Goal: Task Accomplishment & Management: Complete application form

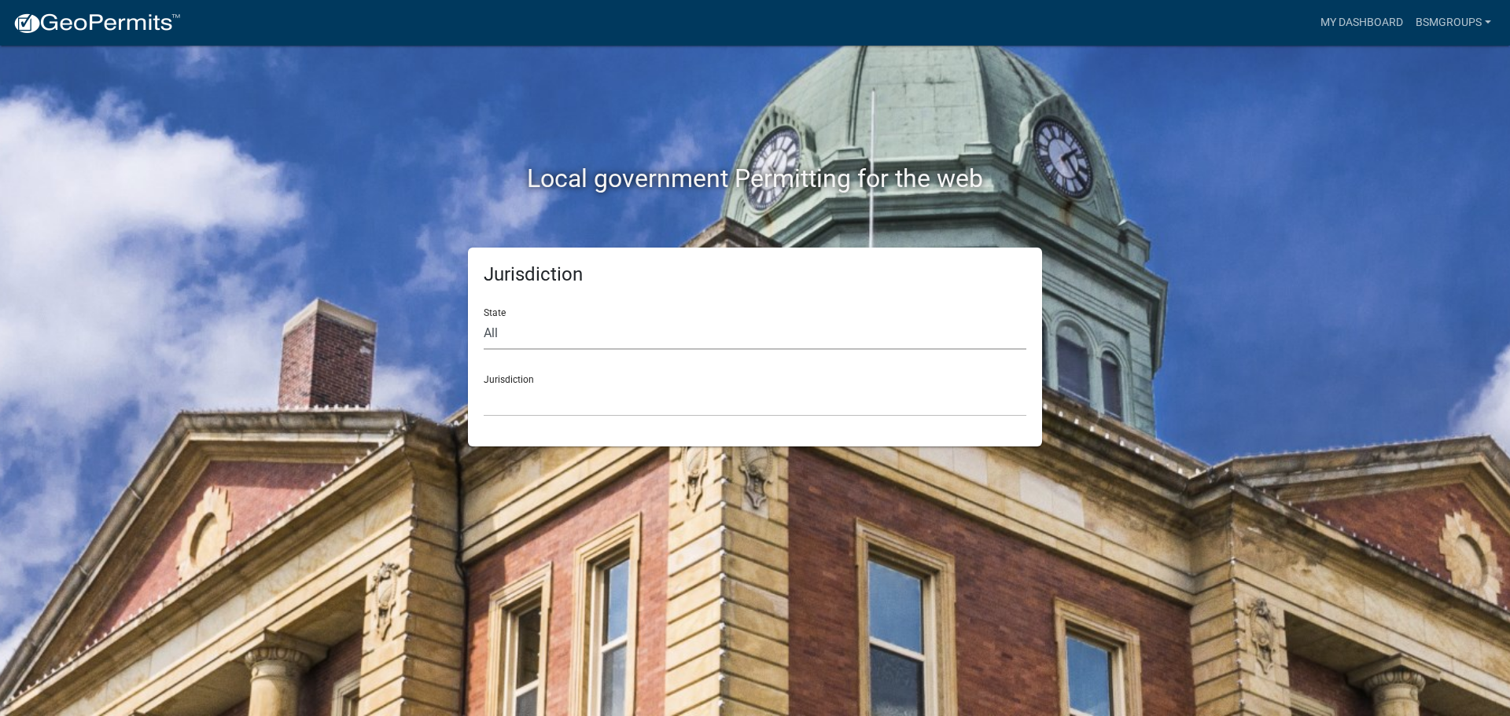
click at [573, 340] on select "All [US_STATE] [US_STATE] [US_STATE] [US_STATE] [US_STATE] [US_STATE] [US_STATE…" at bounding box center [755, 334] width 543 height 32
select select "[US_STATE]"
click at [484, 318] on select "All [US_STATE] [US_STATE] [US_STATE] [US_STATE] [US_STATE] [US_STATE] [US_STATE…" at bounding box center [755, 334] width 543 height 32
click at [532, 393] on select "City of [GEOGRAPHIC_DATA], [US_STATE] City of [GEOGRAPHIC_DATA], [US_STATE] Cit…" at bounding box center [755, 401] width 543 height 32
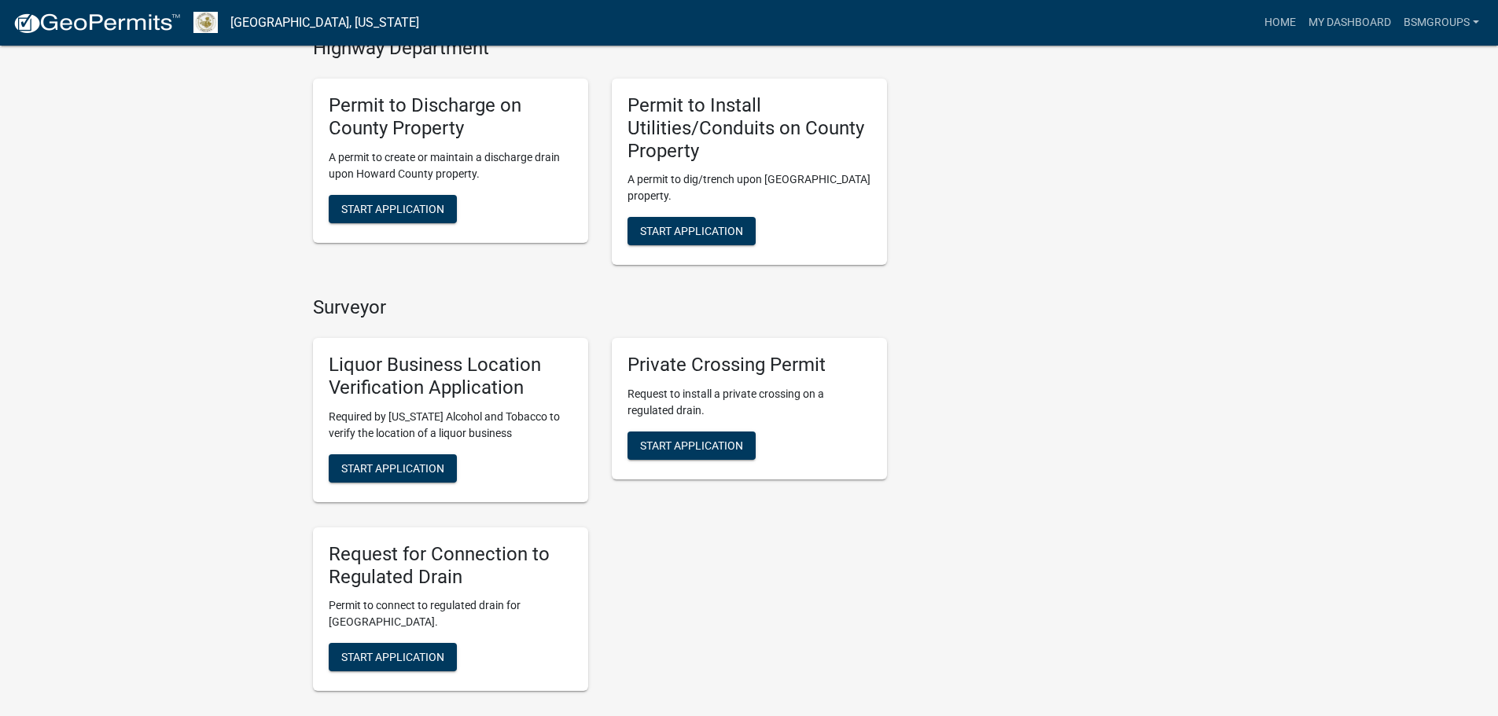
scroll to position [730, 0]
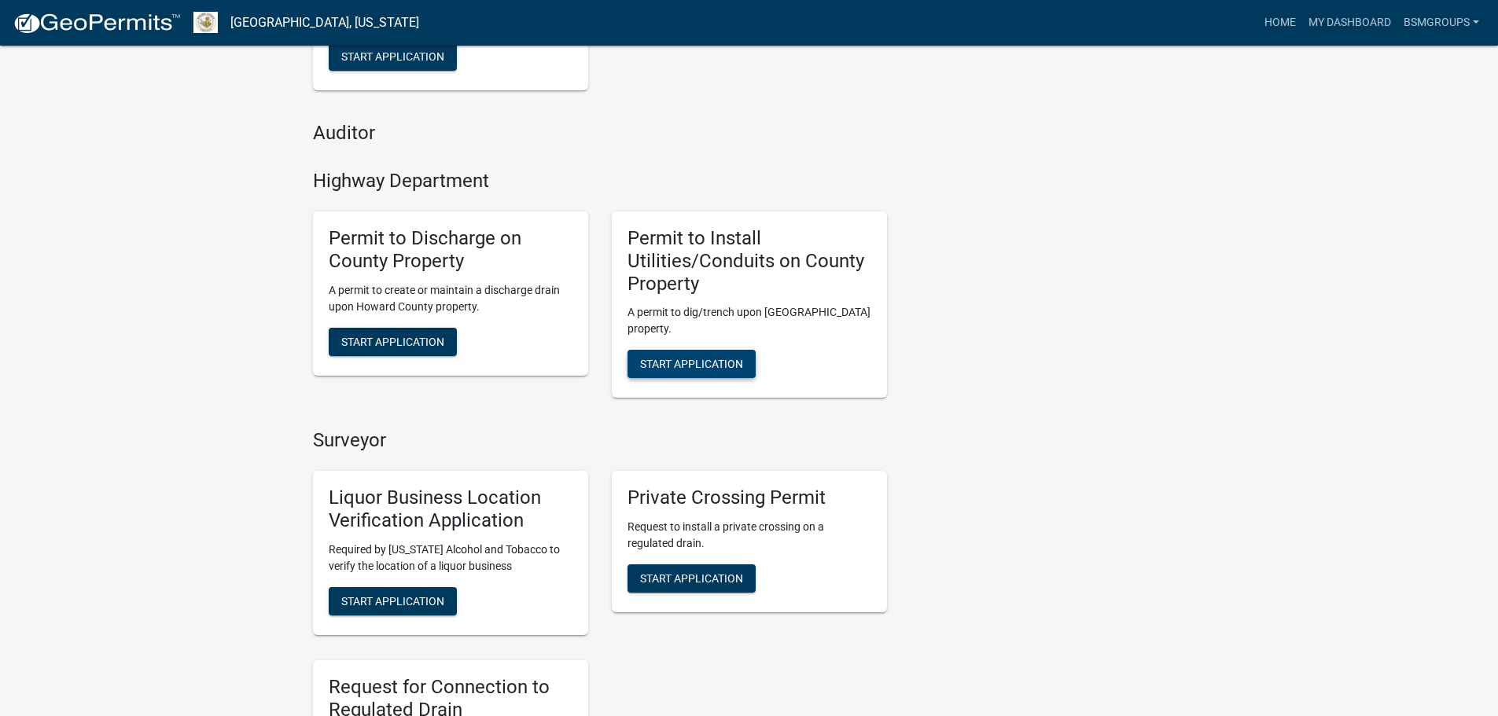
click at [690, 364] on span "Start Application" at bounding box center [691, 364] width 103 height 13
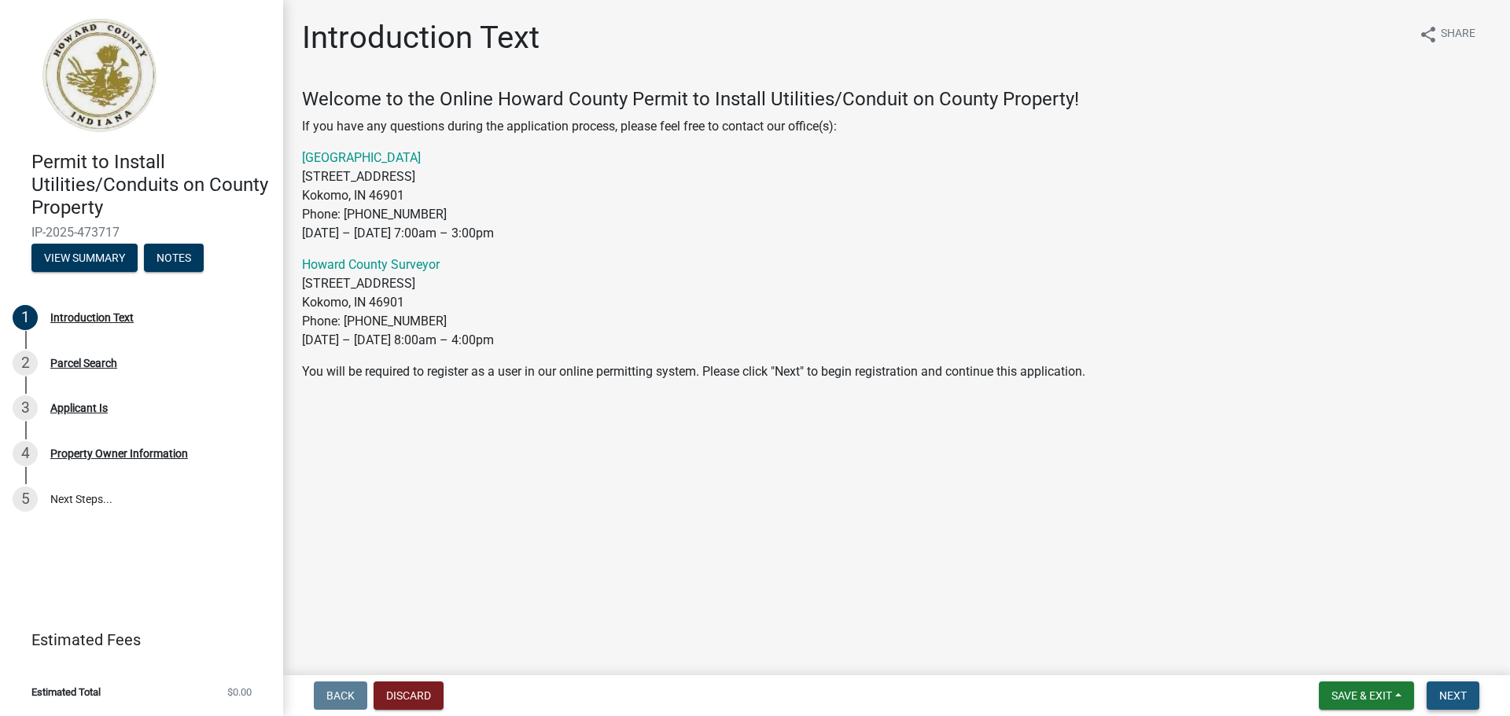
click at [1458, 699] on span "Next" at bounding box center [1453, 696] width 28 height 13
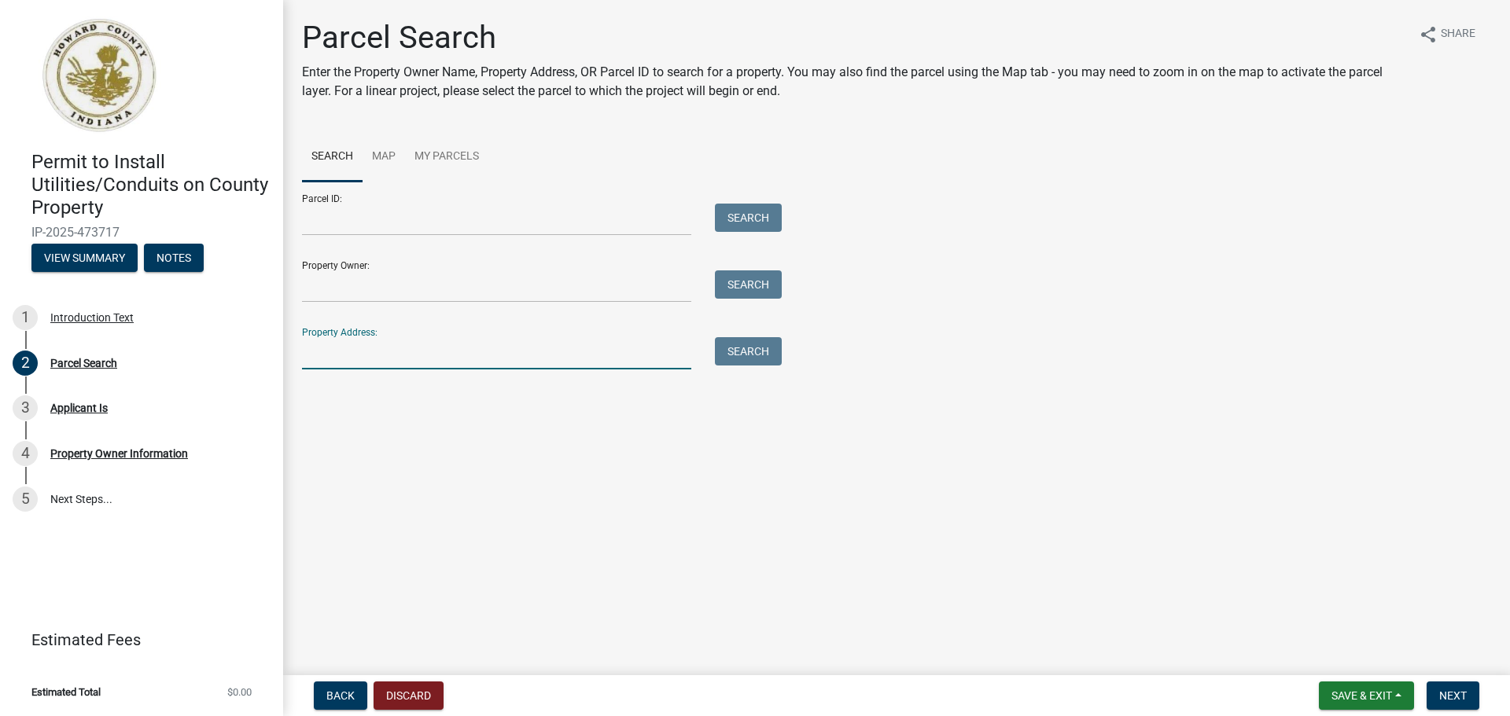
click at [356, 351] on input "Property Address:" at bounding box center [496, 353] width 389 height 32
type input "89 S 700 E"
click at [727, 362] on button "Search" at bounding box center [748, 351] width 67 height 28
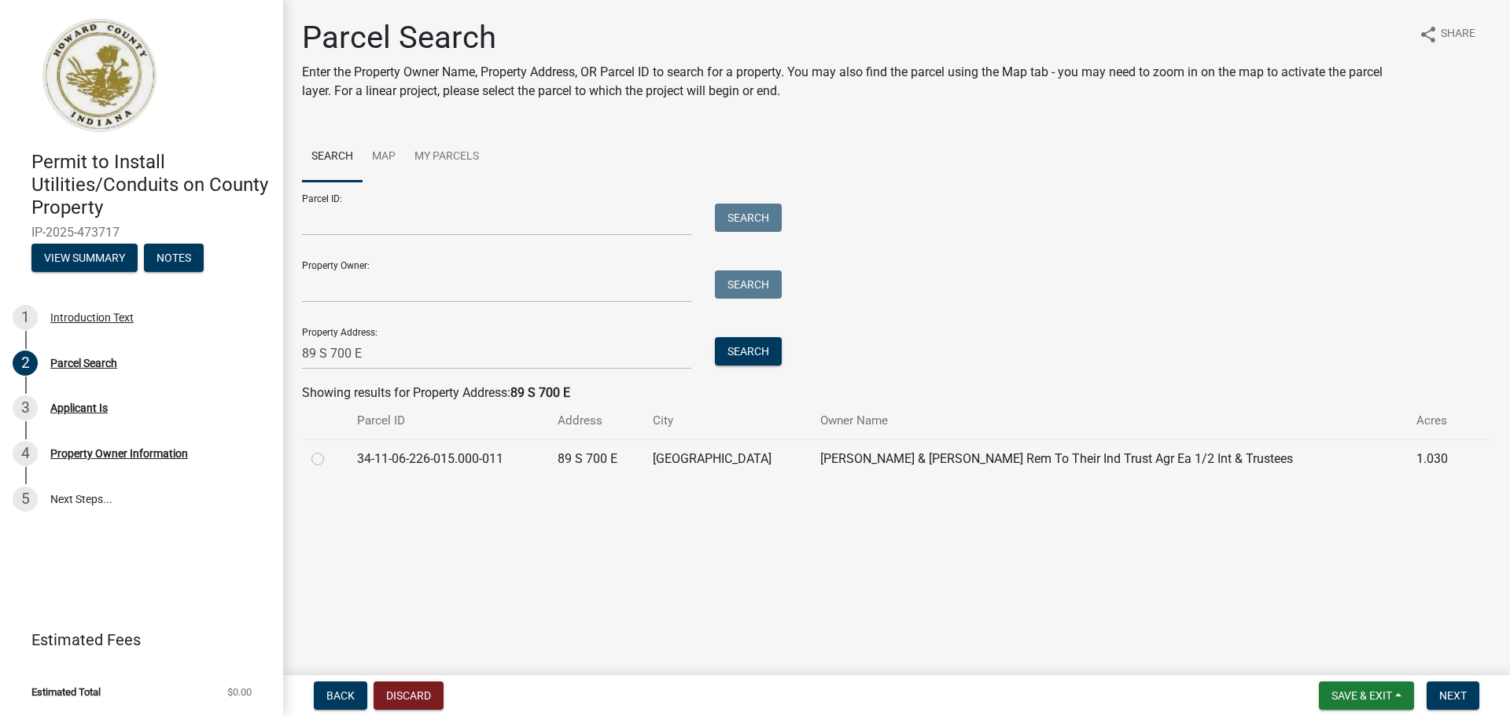
click at [330, 450] on label at bounding box center [330, 450] width 0 height 0
click at [330, 460] on input "radio" at bounding box center [335, 455] width 10 height 10
radio input "true"
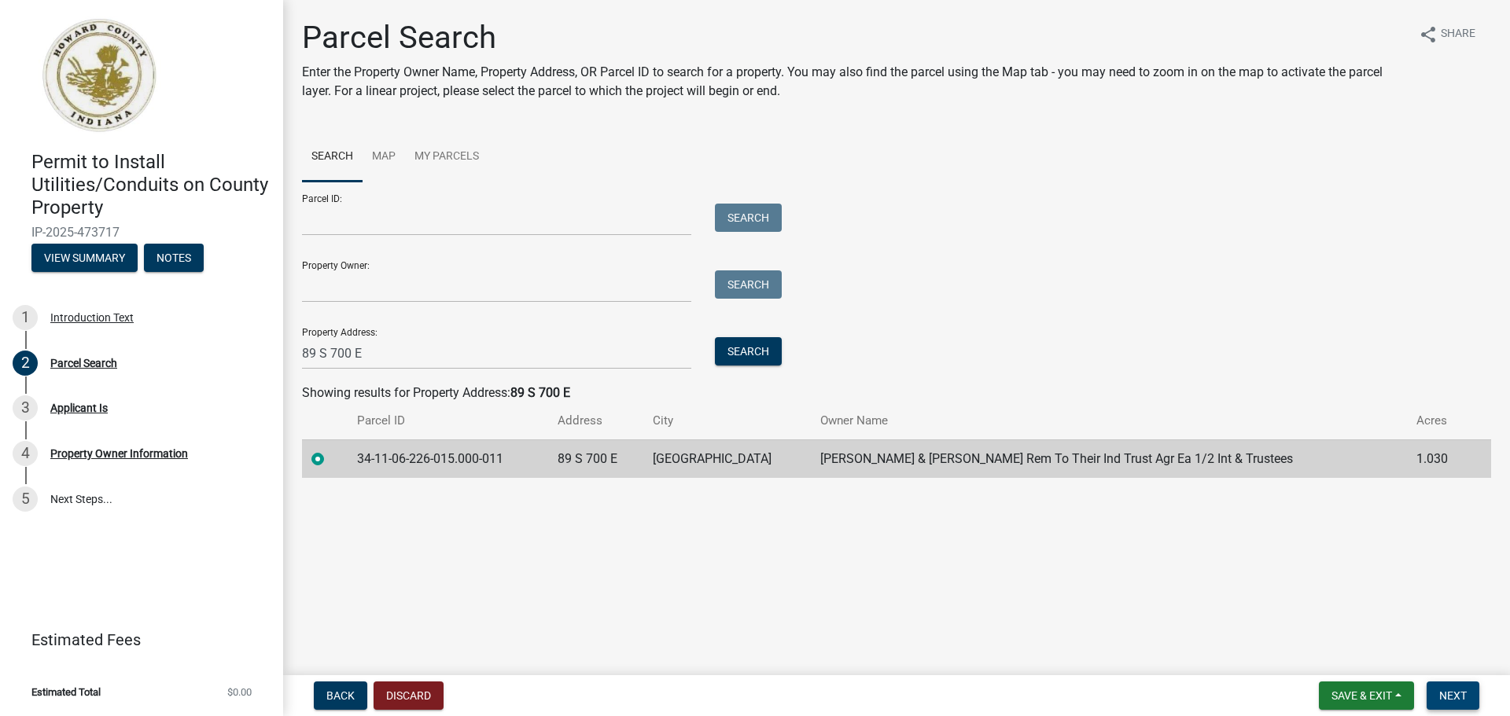
click at [1459, 704] on button "Next" at bounding box center [1452, 696] width 53 height 28
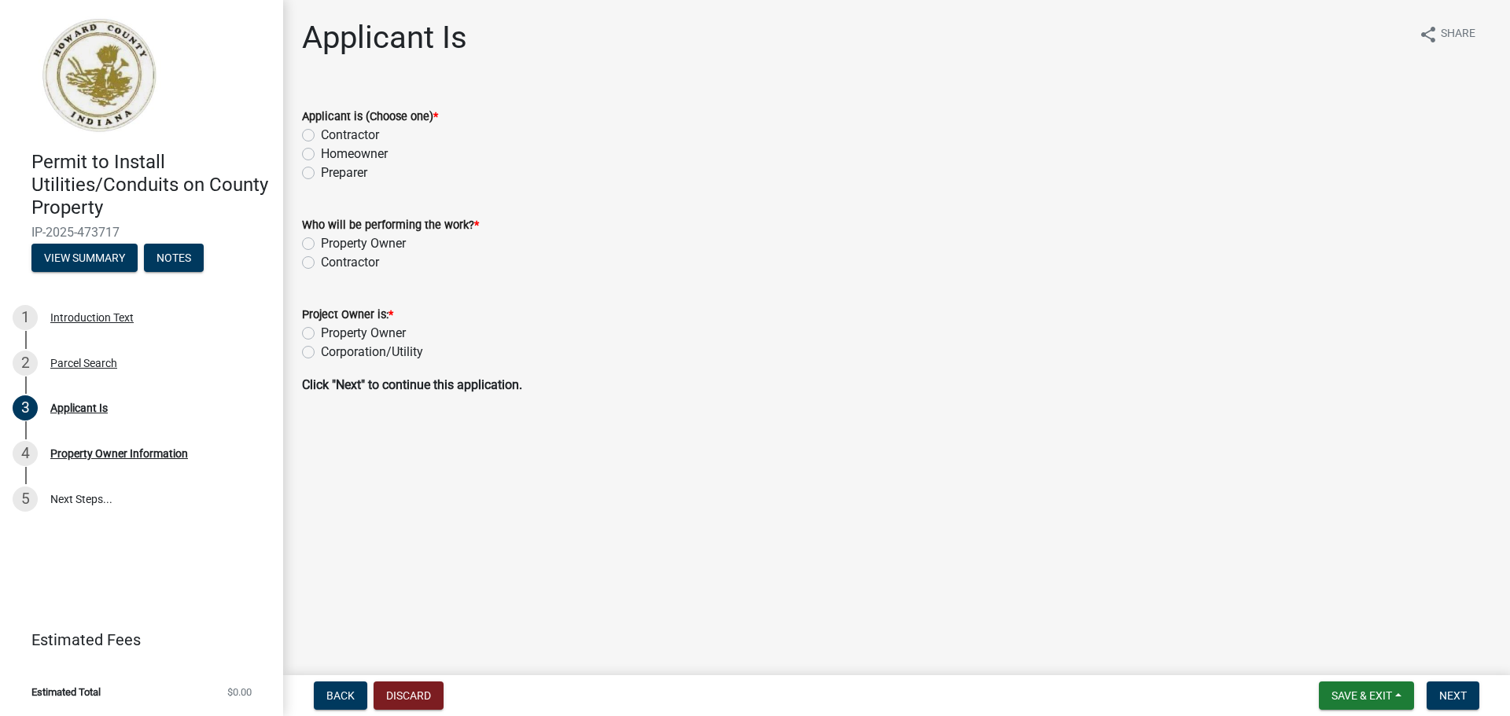
click at [321, 168] on label "Preparer" at bounding box center [344, 173] width 46 height 19
click at [321, 168] on input "Preparer" at bounding box center [326, 169] width 10 height 10
radio input "true"
click at [321, 262] on label "Contractor" at bounding box center [350, 262] width 58 height 19
click at [321, 262] on input "Contractor" at bounding box center [326, 258] width 10 height 10
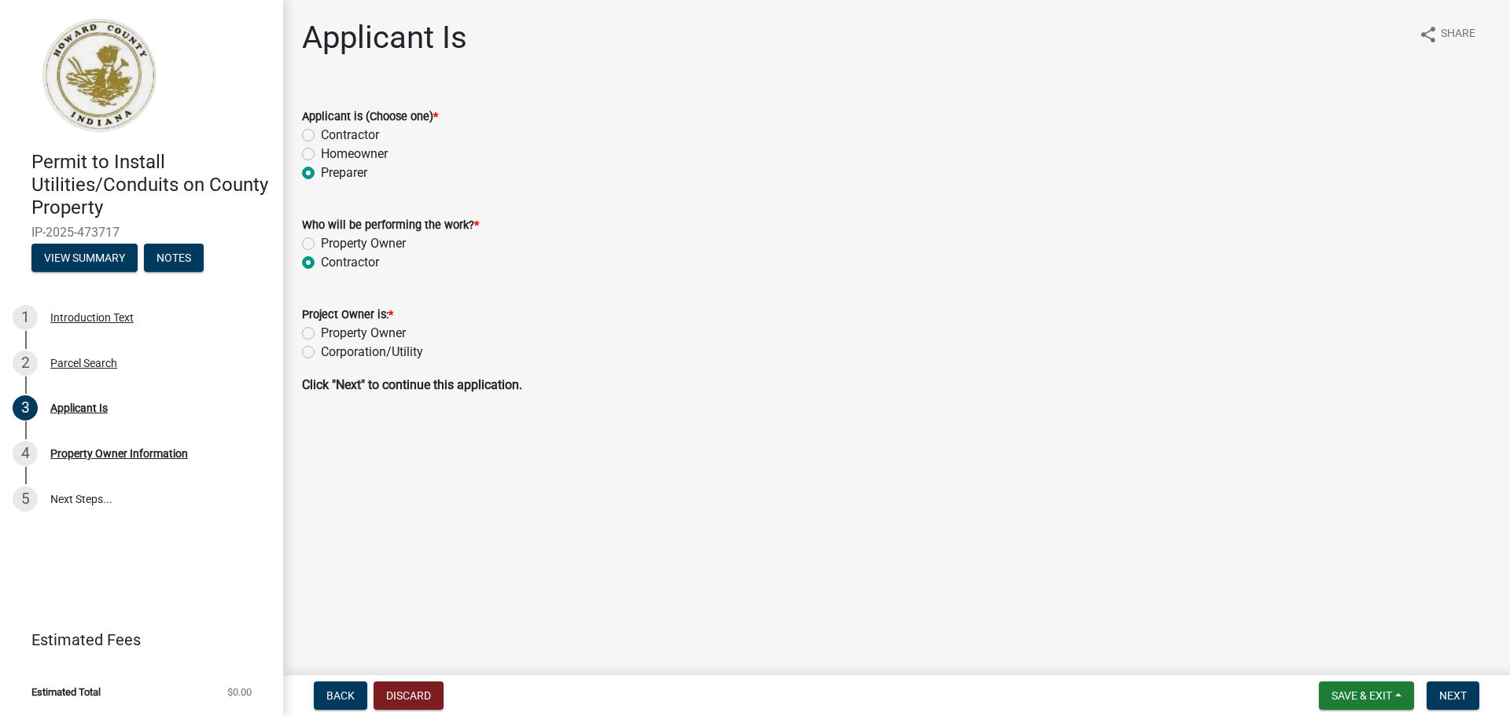
radio input "true"
click at [321, 349] on label "Corporation/Utility" at bounding box center [372, 352] width 102 height 19
click at [321, 349] on input "Corporation/Utility" at bounding box center [326, 348] width 10 height 10
radio input "true"
click at [1474, 702] on button "Next" at bounding box center [1452, 696] width 53 height 28
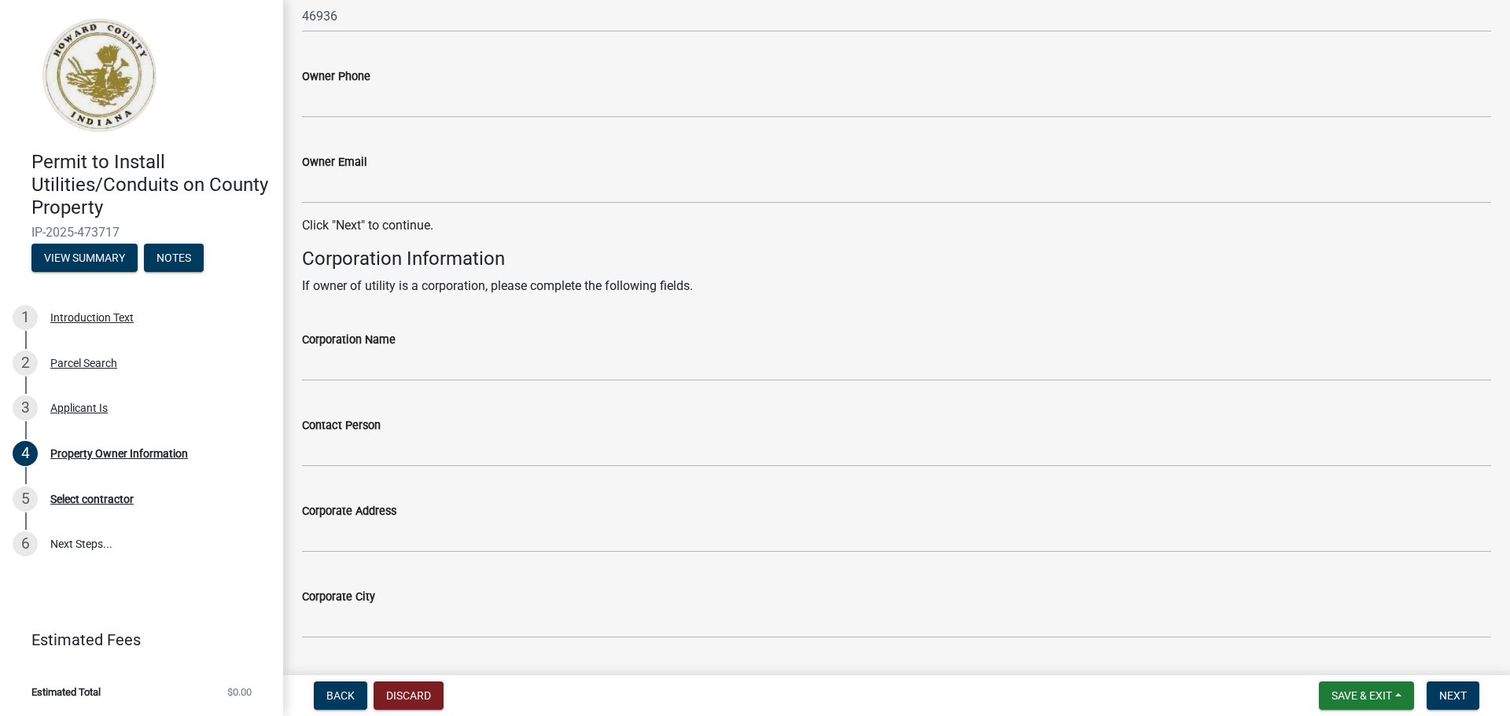
scroll to position [708, 0]
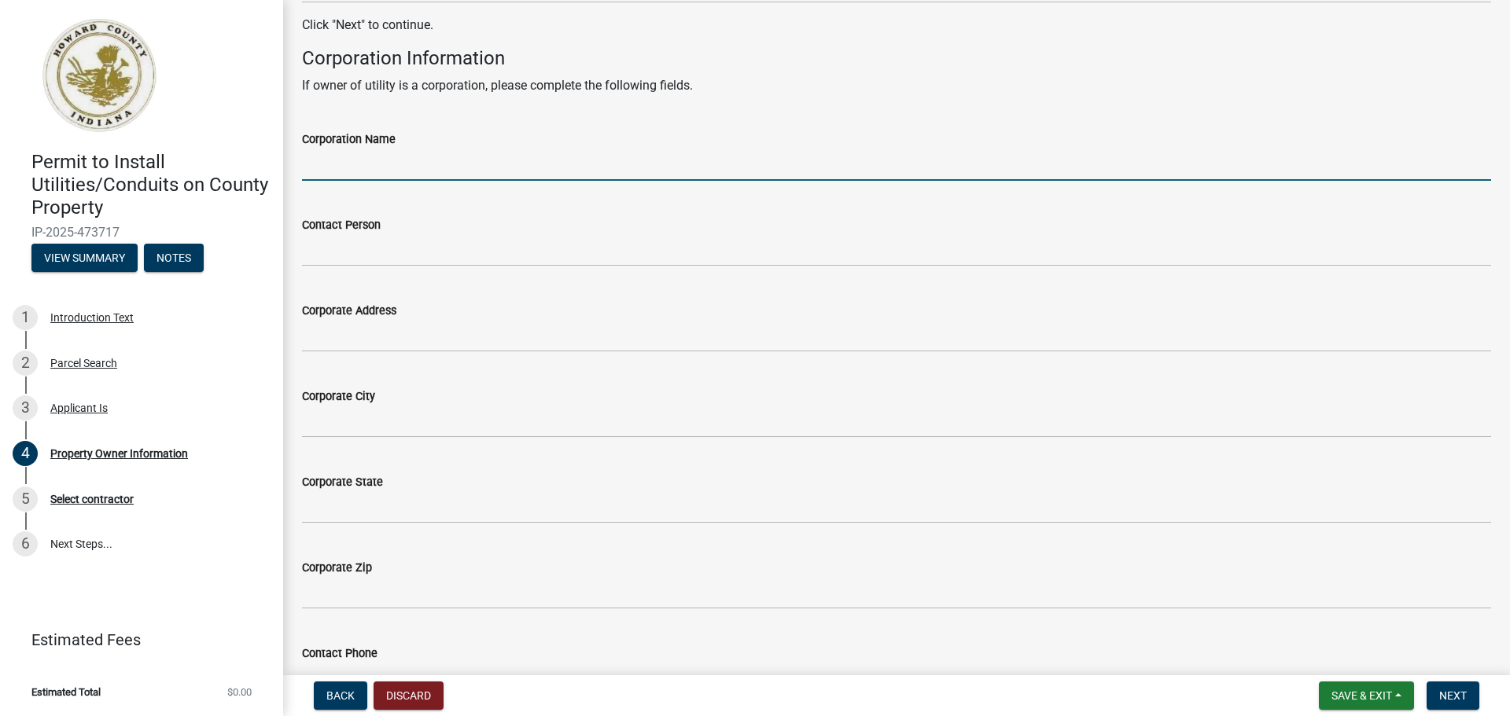
click at [352, 170] on input "Corporation Name" at bounding box center [896, 165] width 1189 height 32
type input "Comcast Cable Communications Management, LLC"
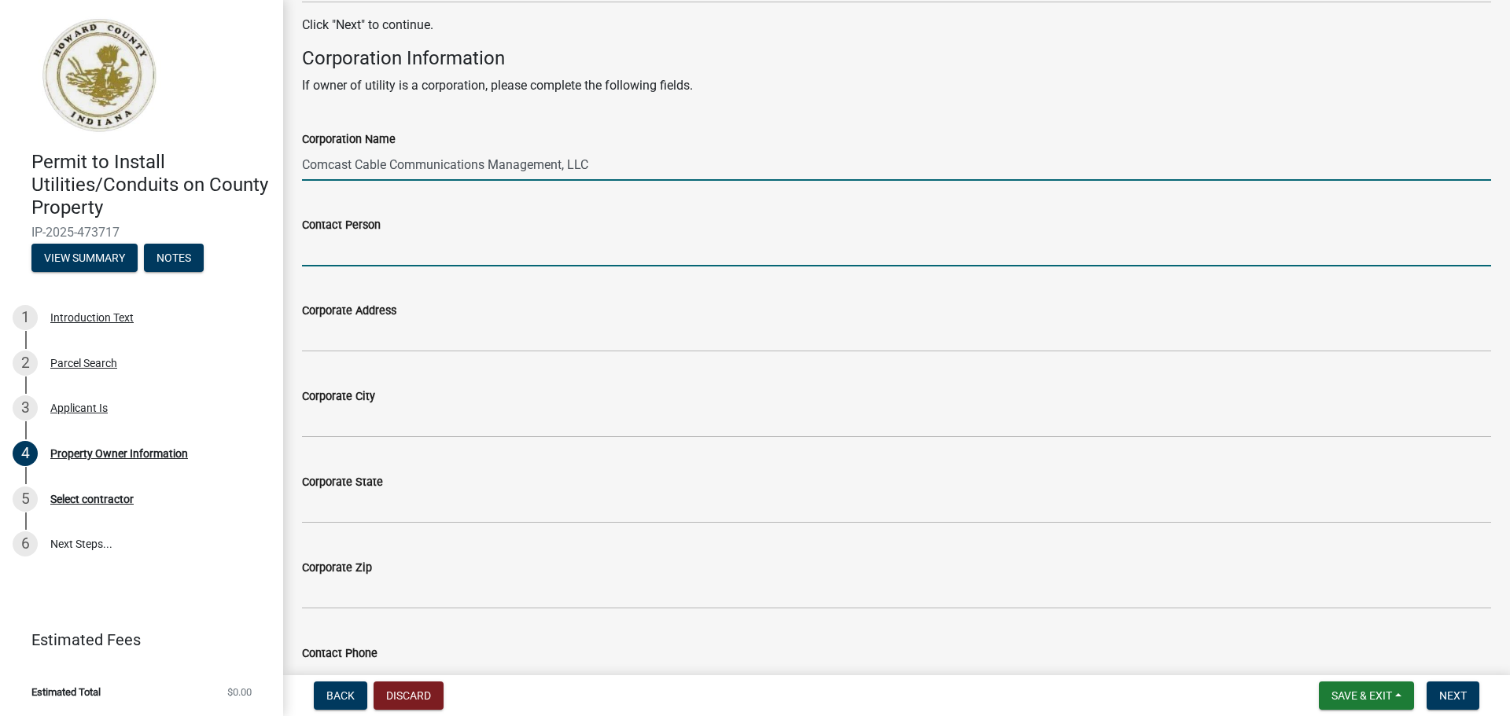
click at [380, 252] on input "Contact Person" at bounding box center [896, 250] width 1189 height 32
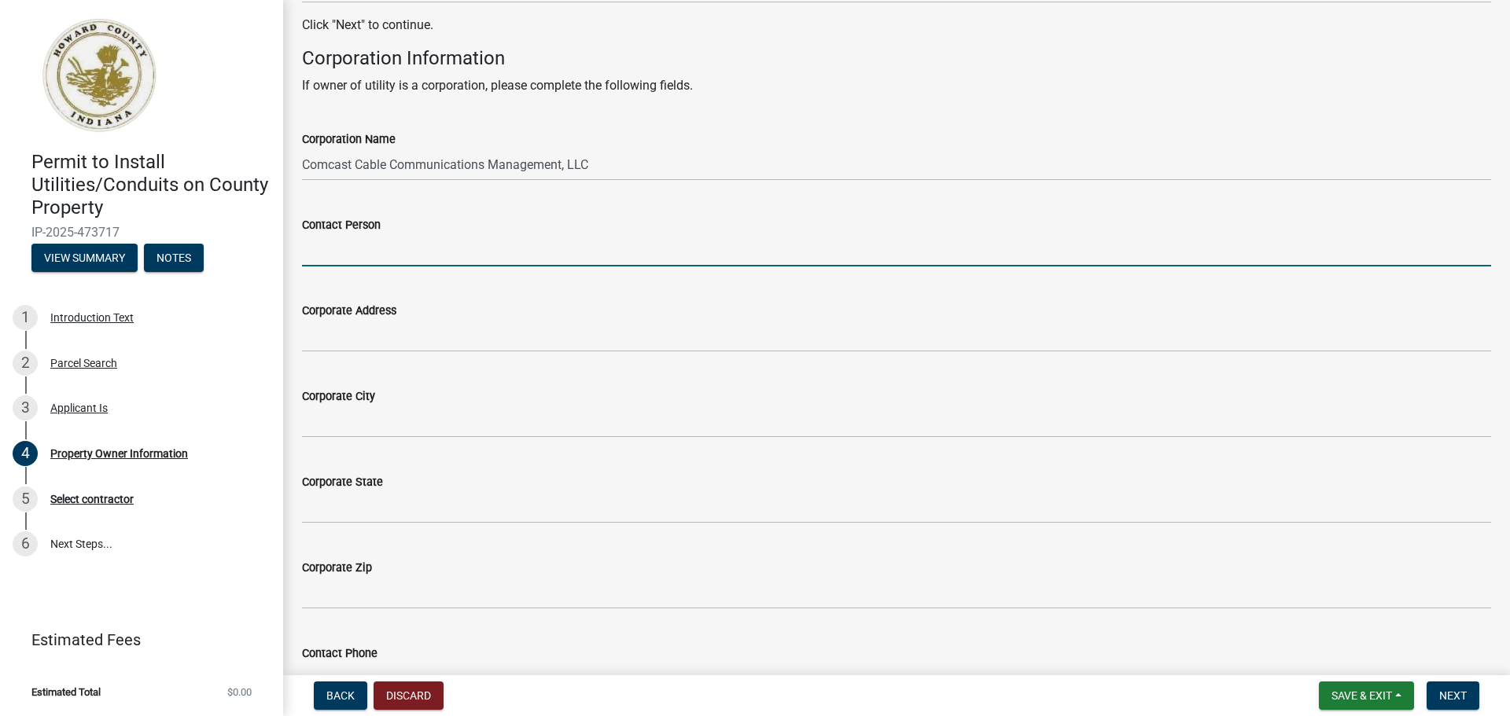
click at [393, 250] on input "Contact Person" at bounding box center [896, 250] width 1189 height 32
drag, startPoint x: 476, startPoint y: 251, endPoint x: 507, endPoint y: 226, distance: 39.8
click at [476, 251] on input "Contact Person" at bounding box center [896, 250] width 1189 height 32
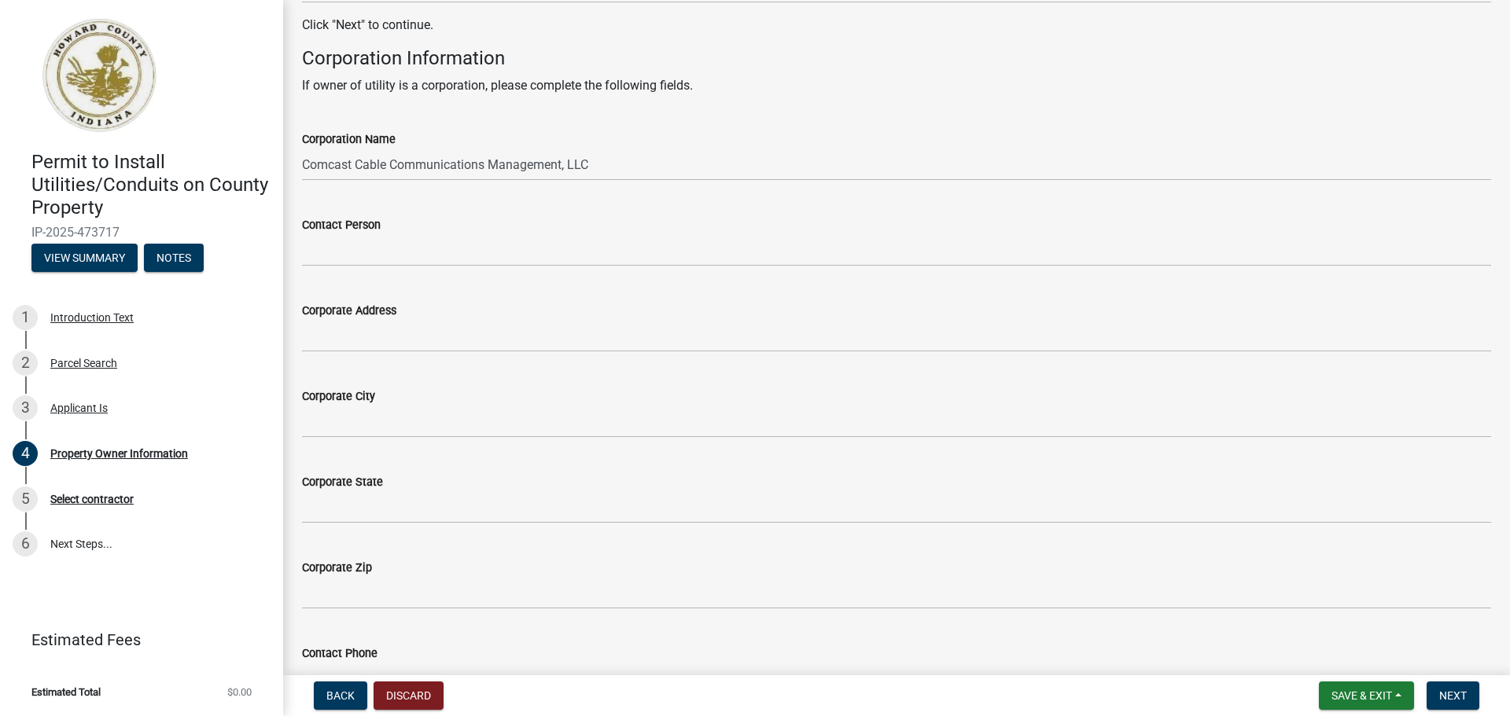
click at [1362, 617] on wm-data-entity-input "Corporate Zip" at bounding box center [896, 579] width 1189 height 86
